Goal: Task Accomplishment & Management: Use online tool/utility

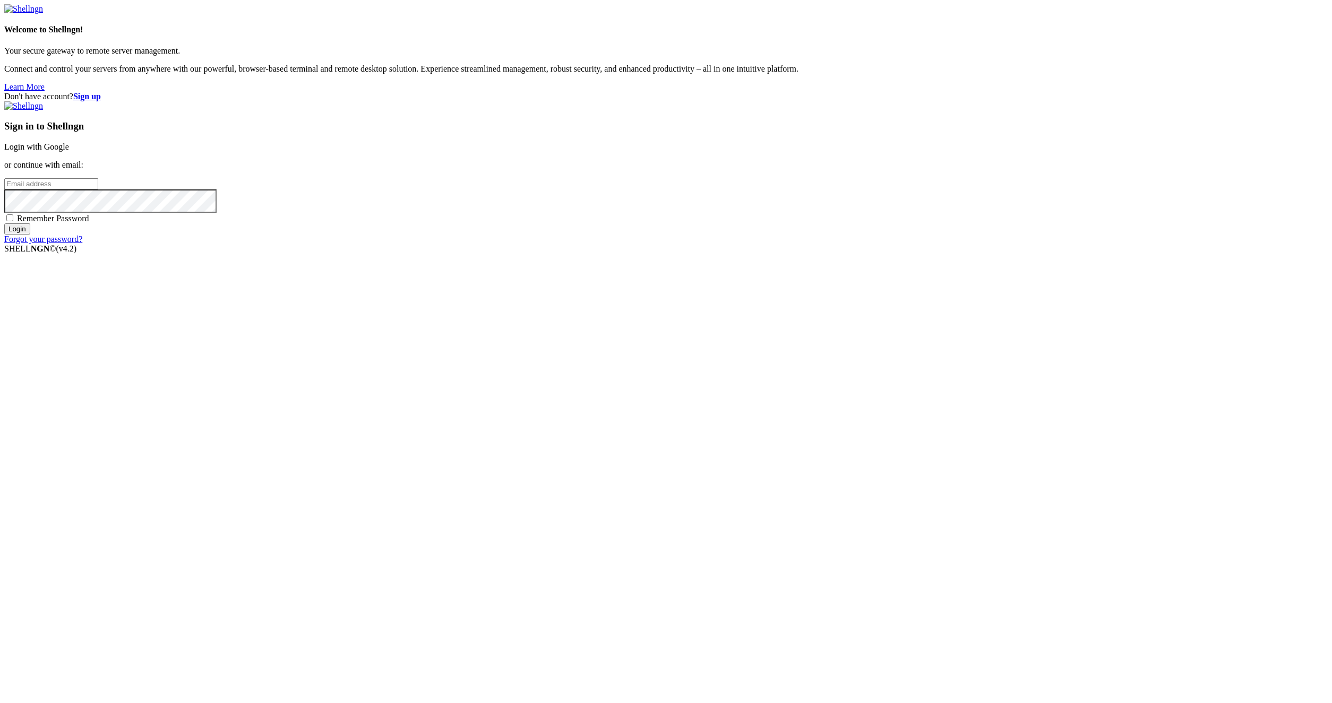
click at [69, 151] on link "Login with Google" at bounding box center [36, 146] width 65 height 9
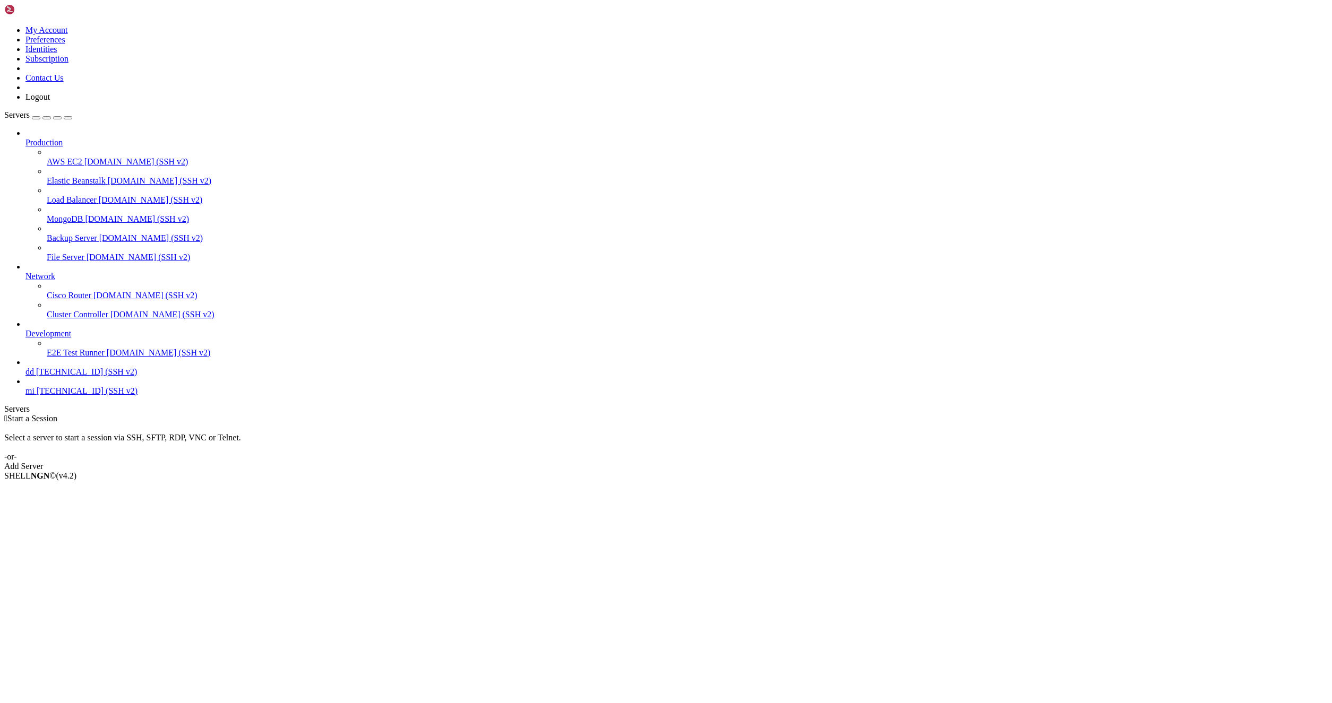
click at [34, 395] on span "mi" at bounding box center [29, 390] width 9 height 9
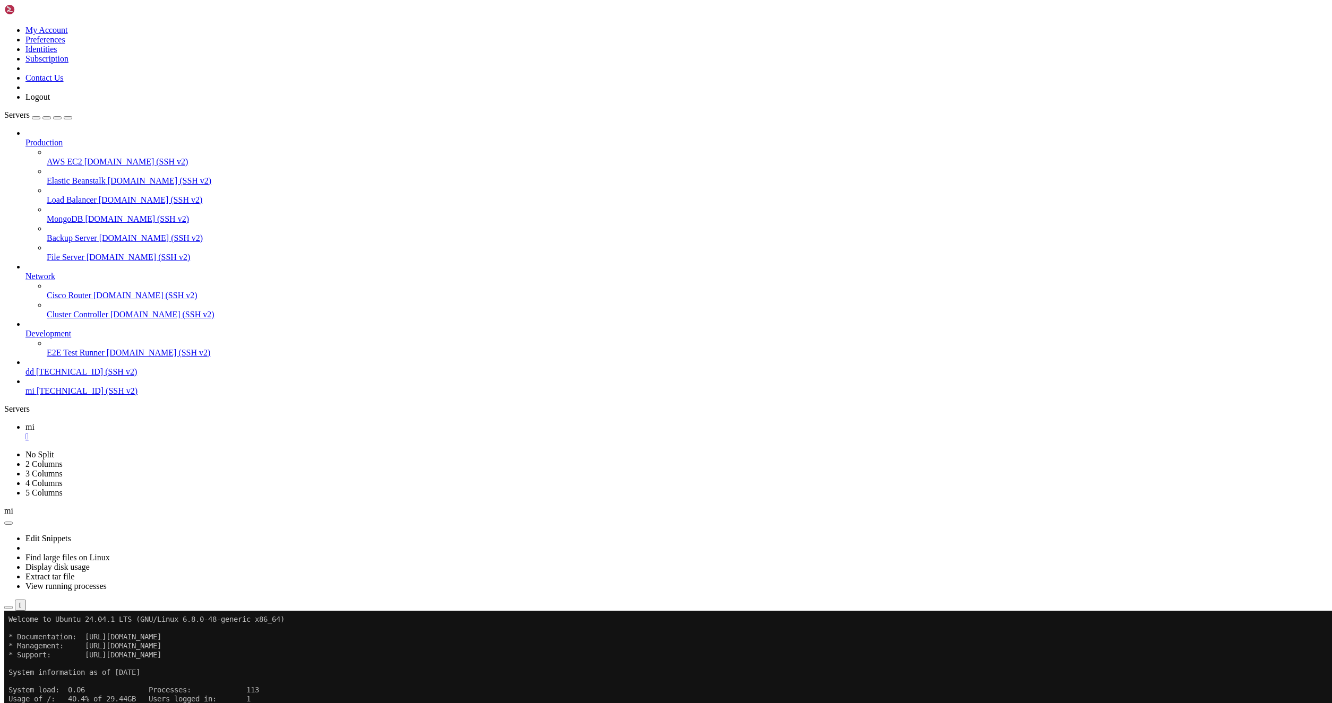
click at [8, 608] on icon "button" at bounding box center [8, 608] width 0 height 0
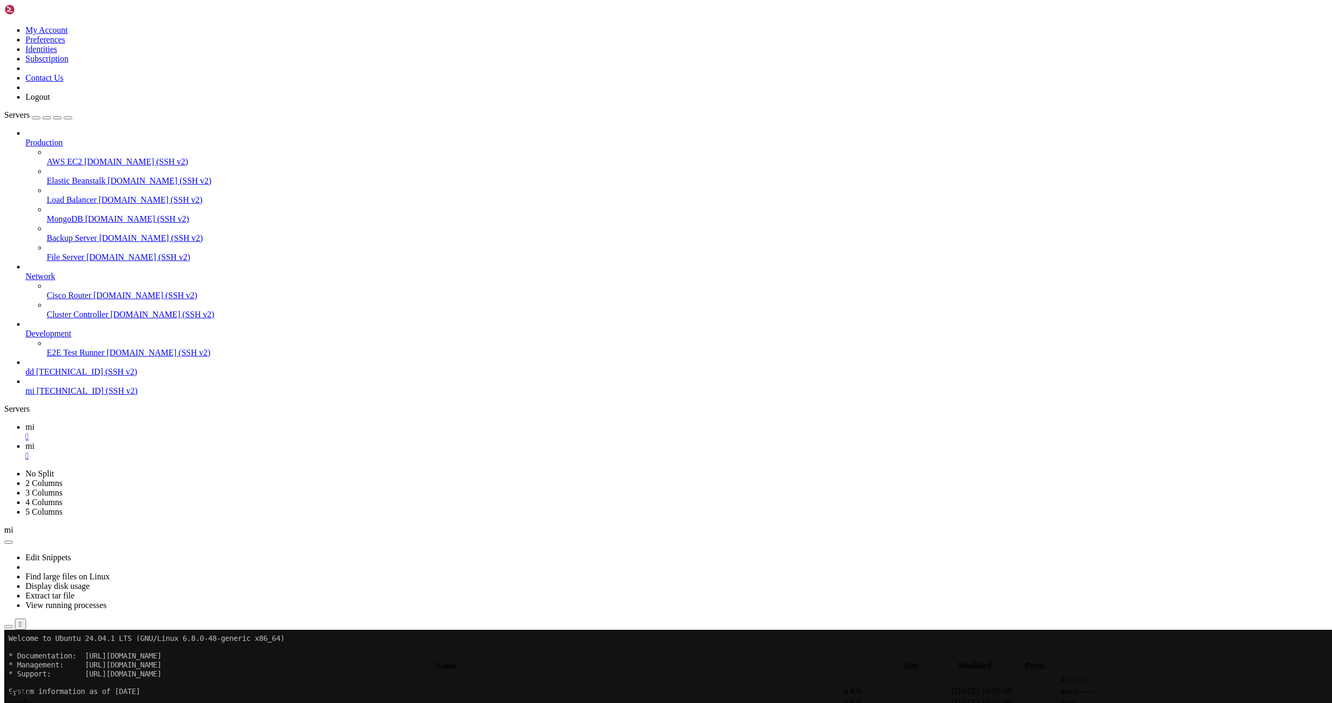
type input "/root/LinkQuest"
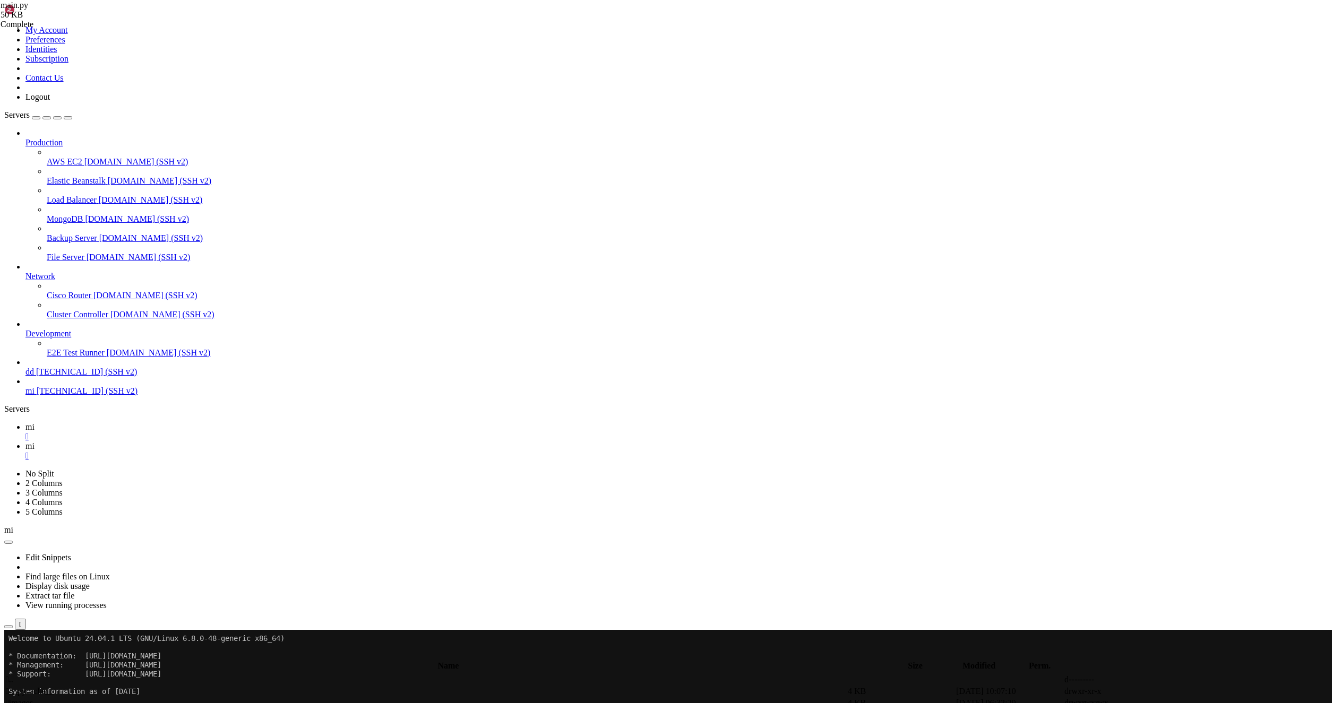
type textarea "INVALID_URL_TEXT,"
type textarea "if a:"
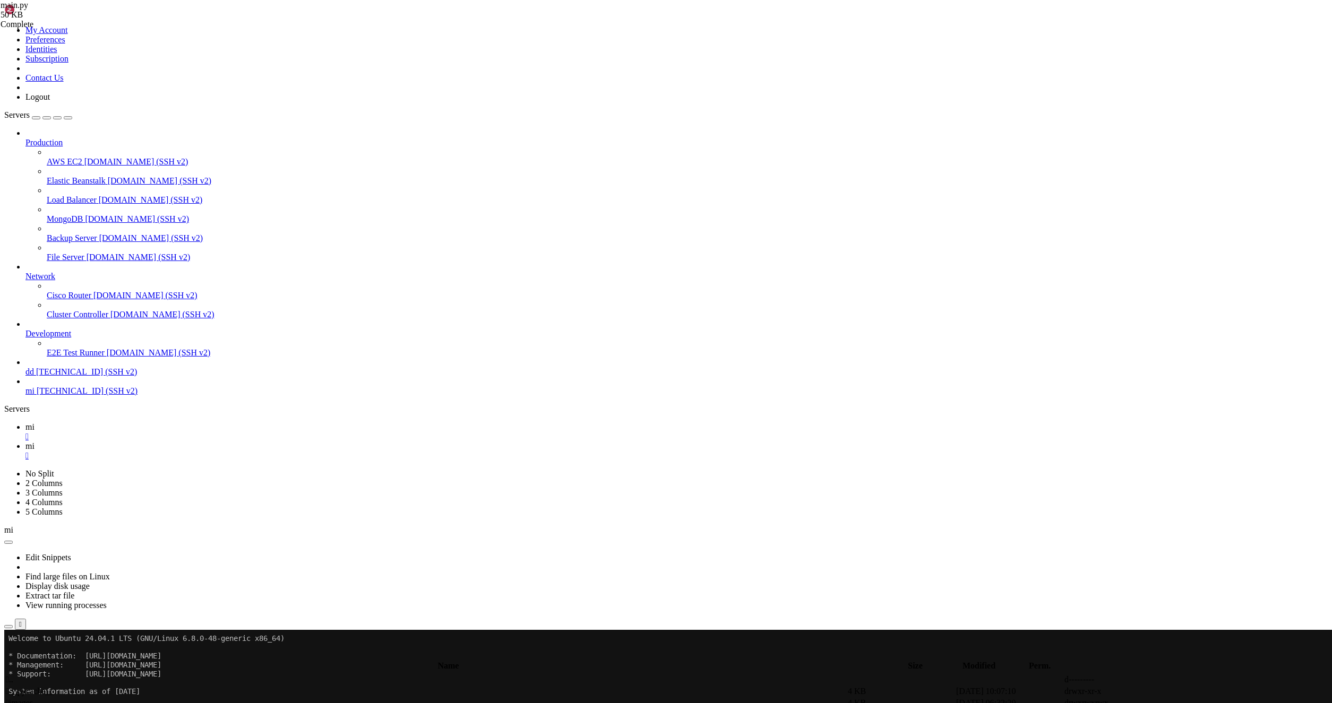
scroll to position [8365, 0]
click at [34, 422] on span "mi" at bounding box center [29, 426] width 9 height 9
drag, startPoint x: 274, startPoint y: 1091, endPoint x: 10, endPoint y: 1029, distance: 271.5
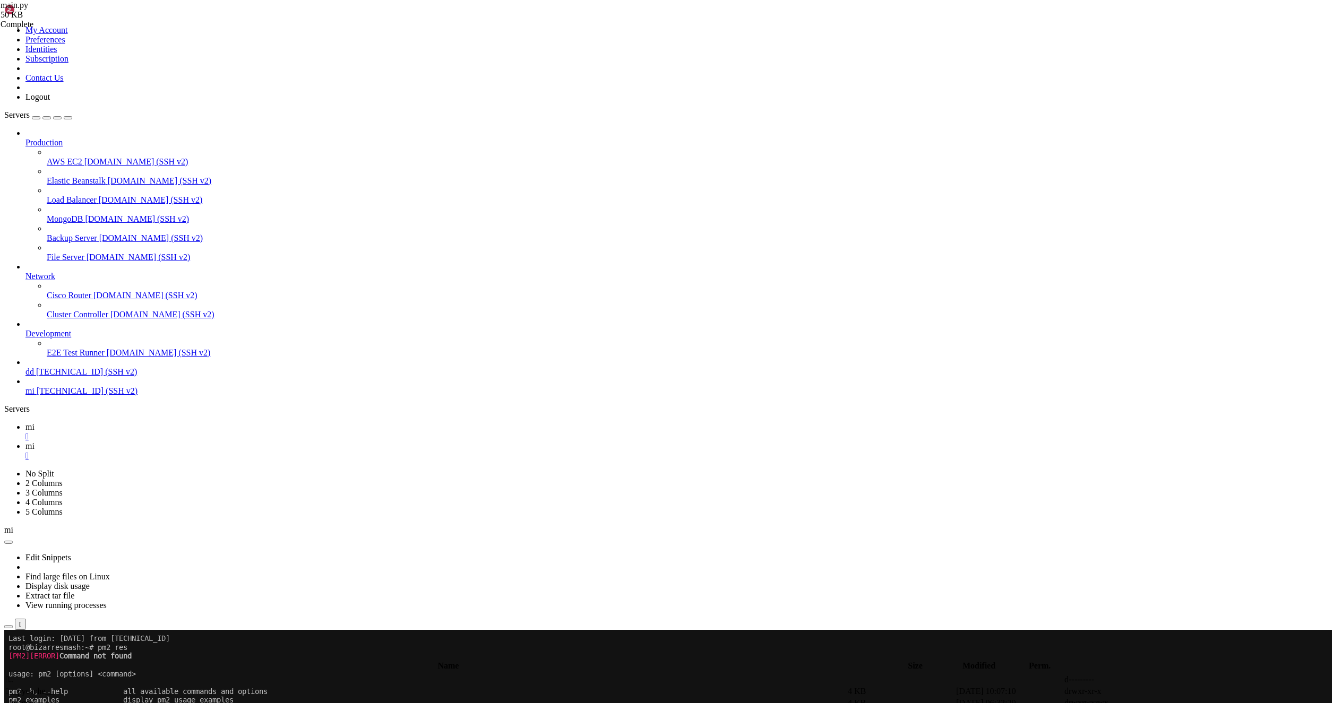
drag, startPoint x: 313, startPoint y: 1095, endPoint x: 9, endPoint y: 963, distance: 331.1
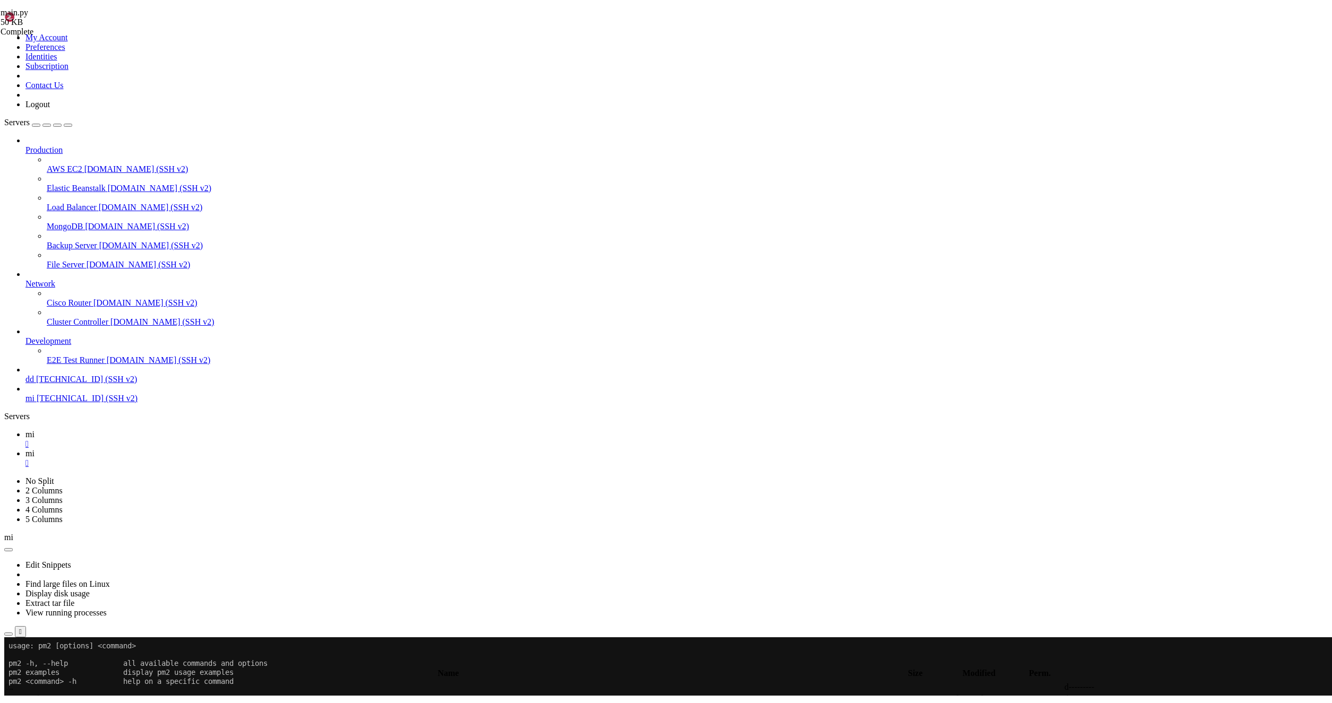
scroll to position [265, 0]
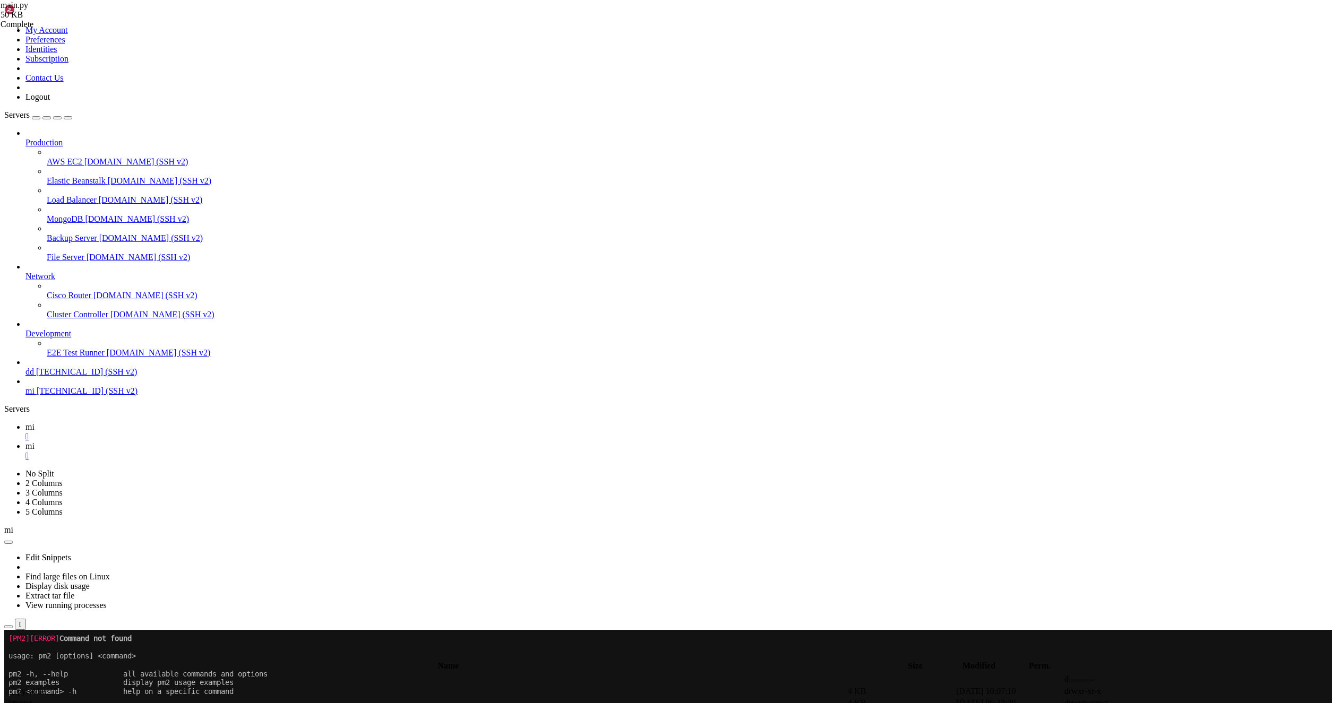
click at [25, 442] on icon at bounding box center [25, 446] width 0 height 9
type textarea "MY_STATS_TEXT, TOP_LINK_FORMAT,"
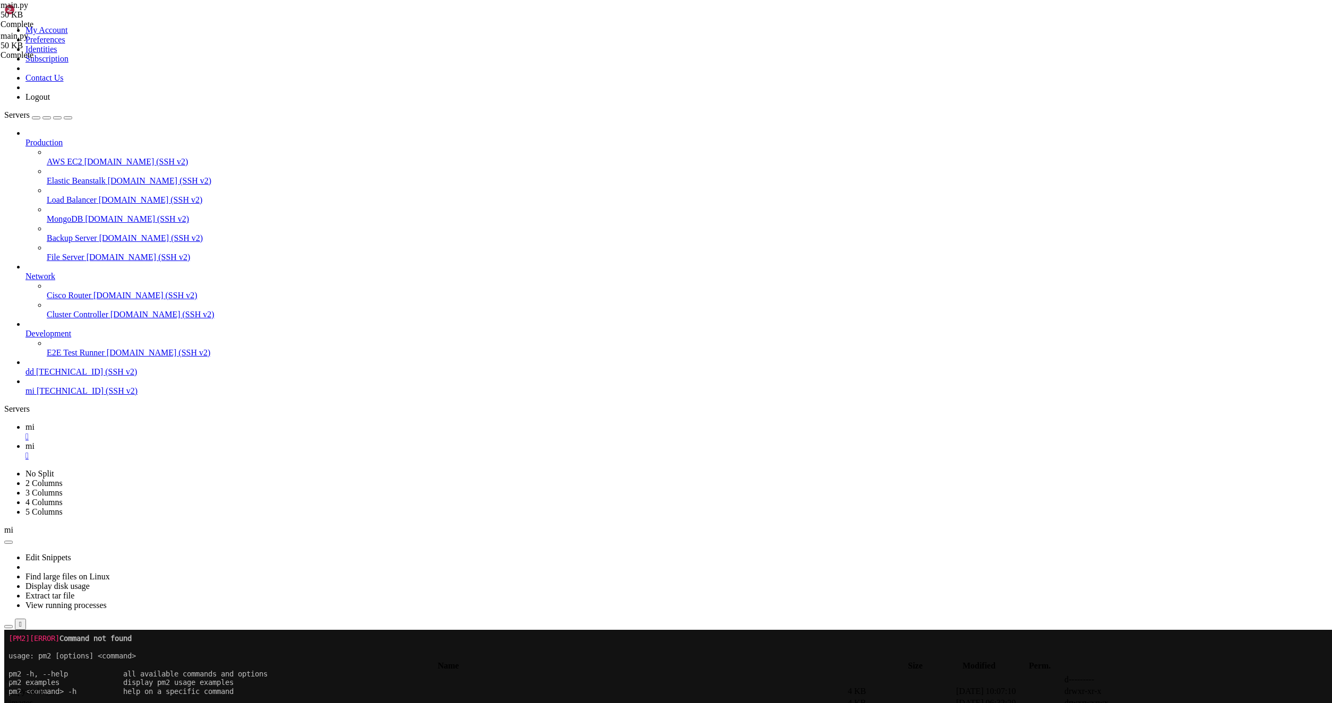
click at [34, 422] on span "mi" at bounding box center [29, 426] width 9 height 9
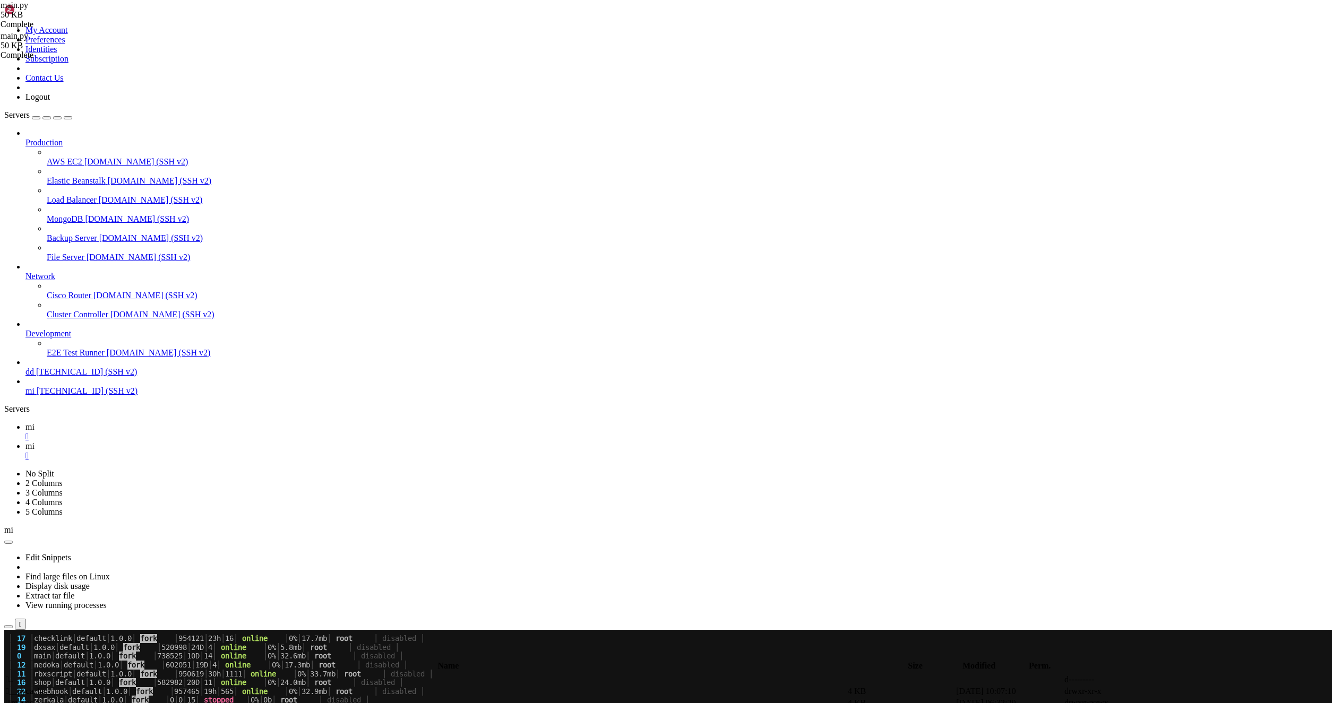
scroll to position [468, 0]
